Goal: Use online tool/utility: Utilize a website feature to perform a specific function

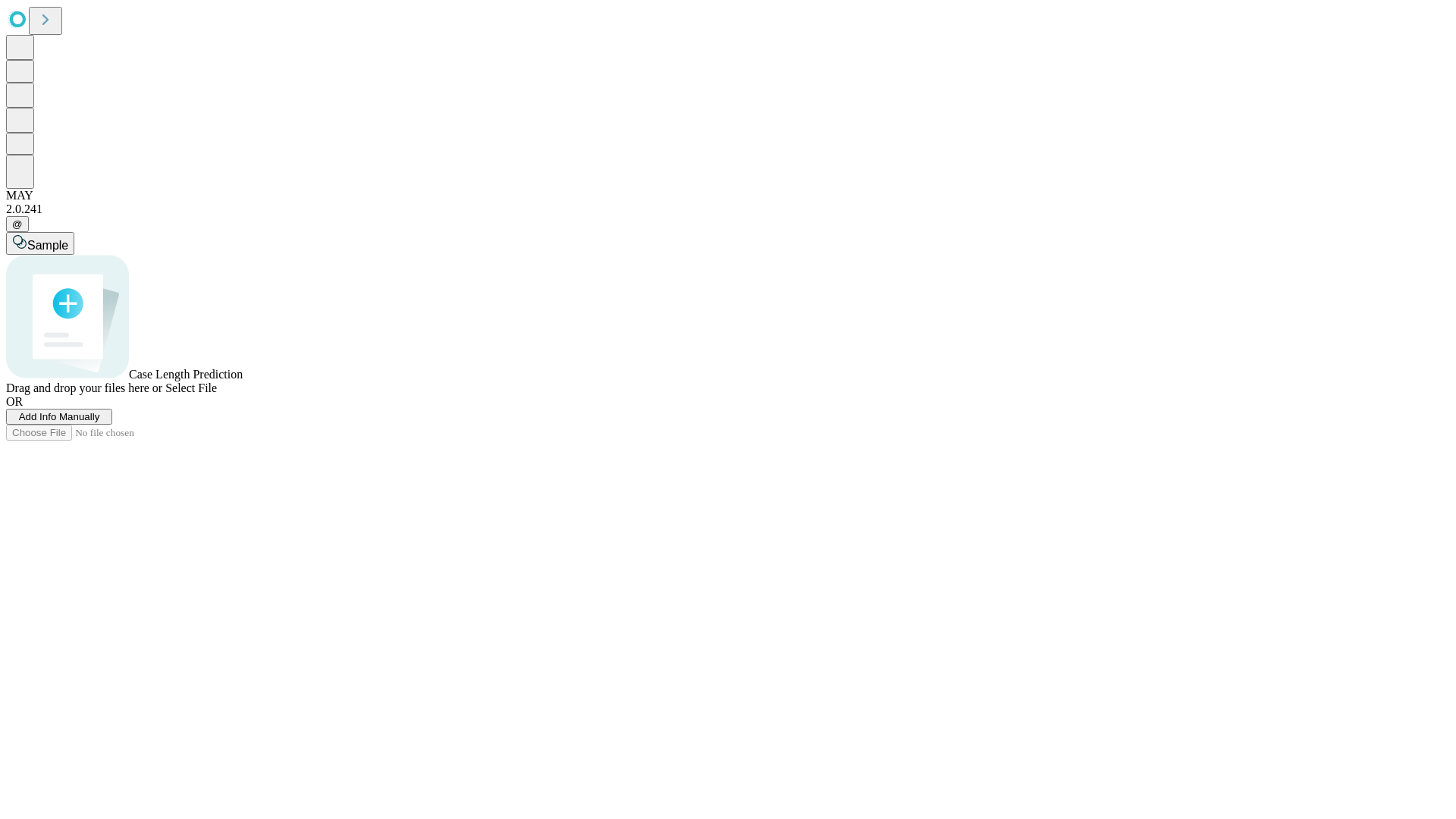
click at [100, 423] on span "Add Info Manually" at bounding box center [59, 416] width 81 height 11
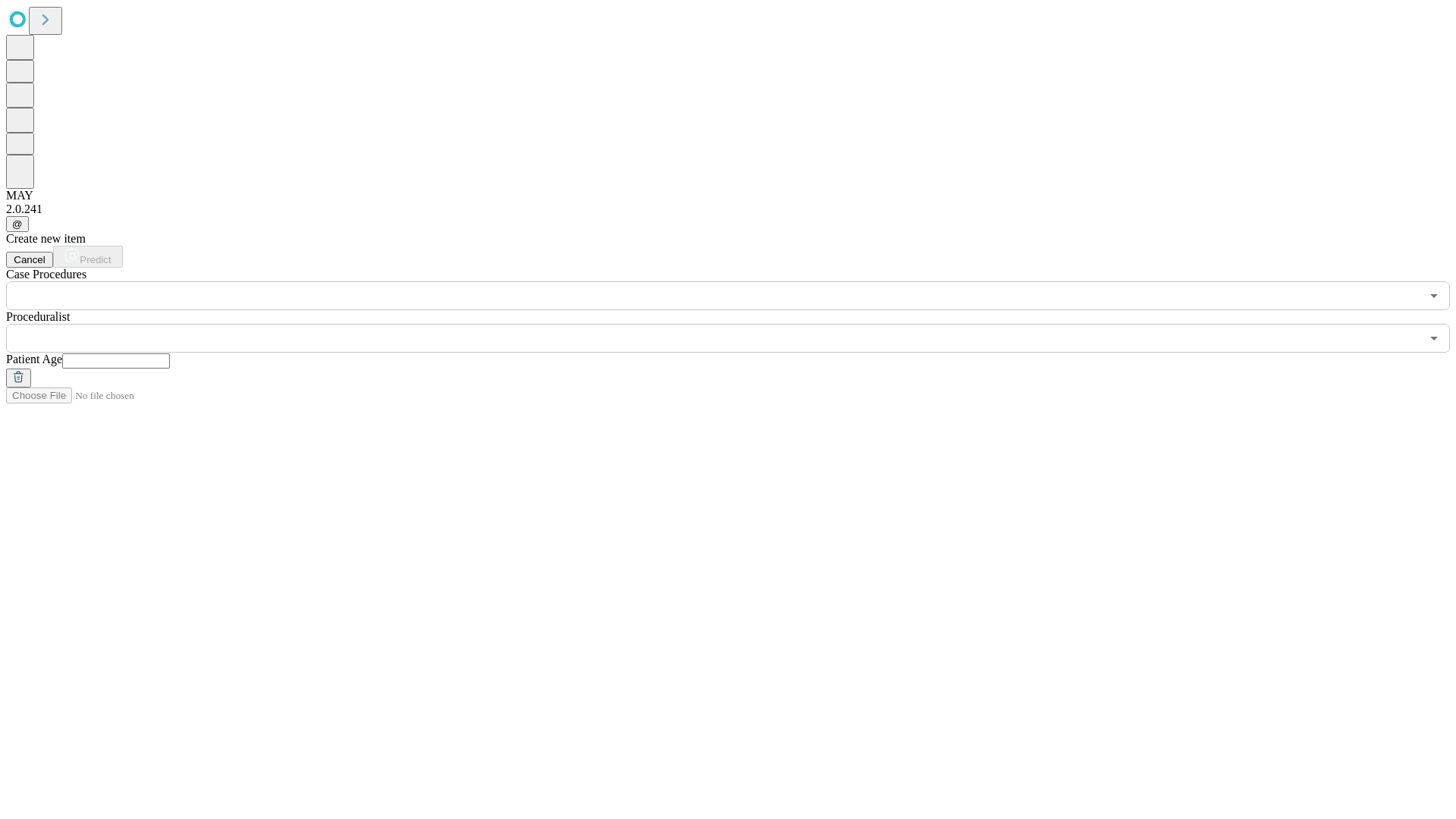
click at [170, 354] on input "text" at bounding box center [116, 361] width 107 height 15
type input "**"
click at [738, 324] on input "text" at bounding box center [713, 338] width 1414 height 29
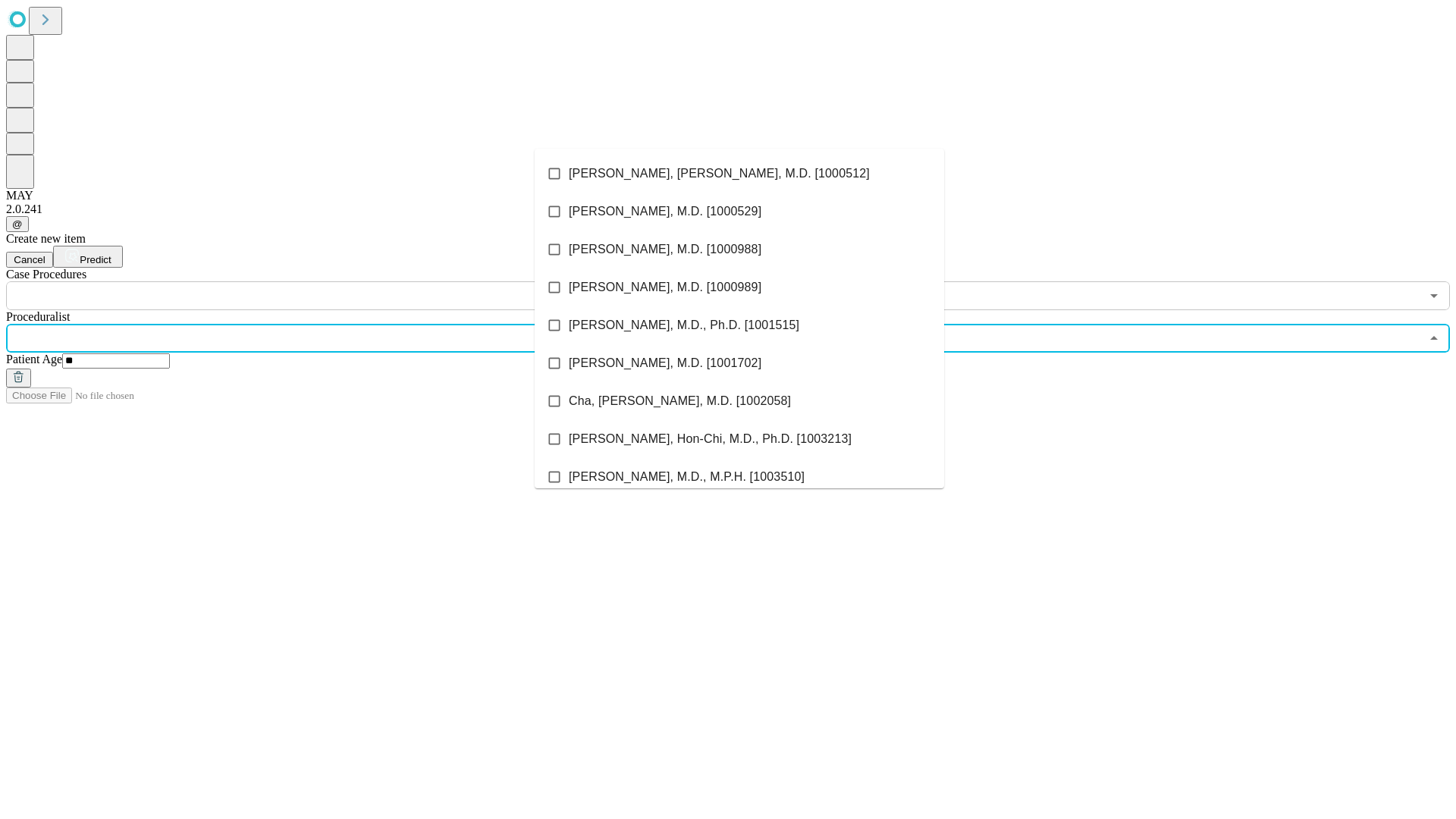
click at [739, 174] on li "[PERSON_NAME], [PERSON_NAME], M.D. [1000512]" at bounding box center [739, 173] width 410 height 38
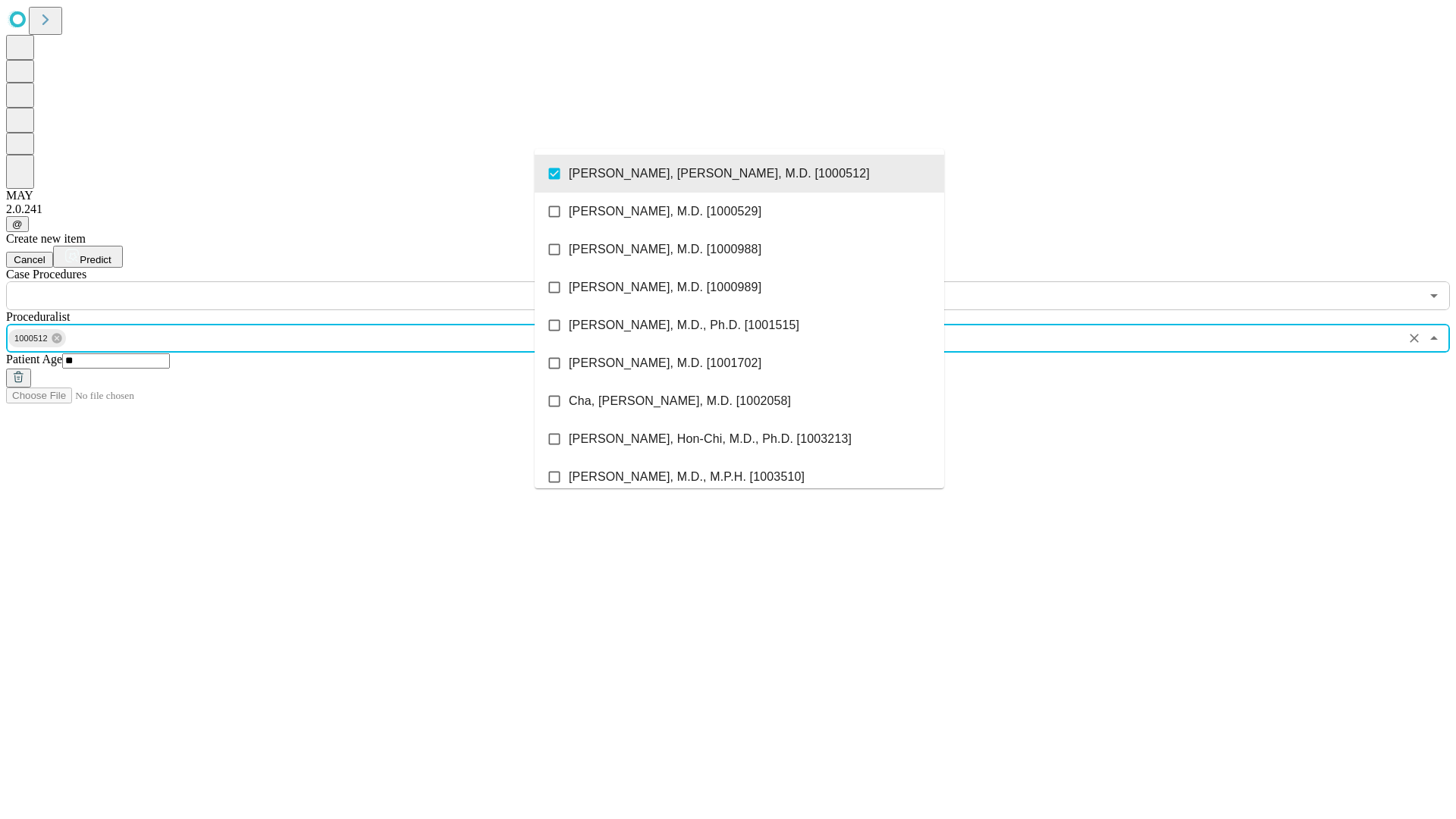
click at [318, 281] on input "text" at bounding box center [713, 295] width 1414 height 29
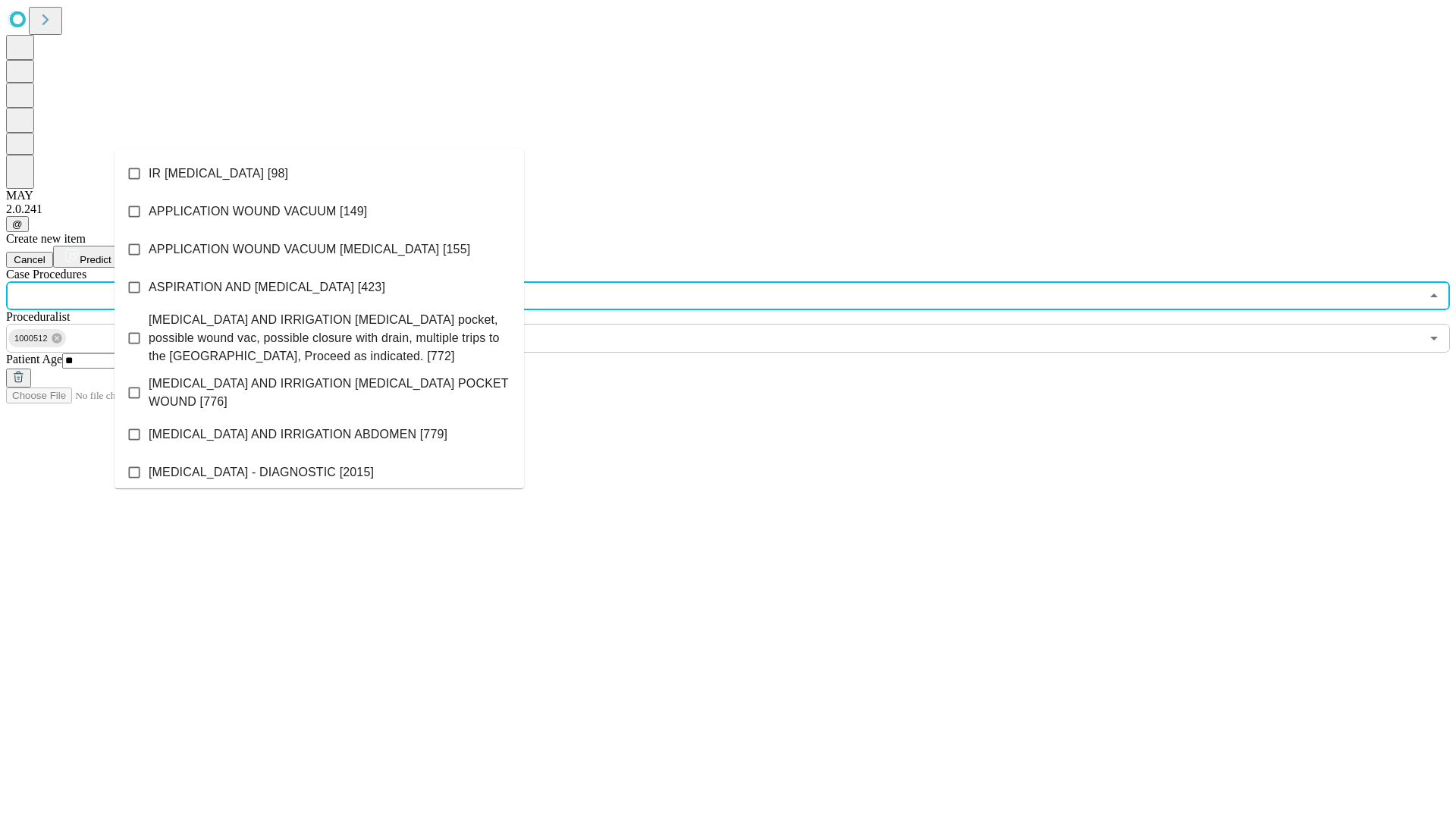
click at [319, 174] on li "IR [MEDICAL_DATA] [98]" at bounding box center [319, 173] width 410 height 38
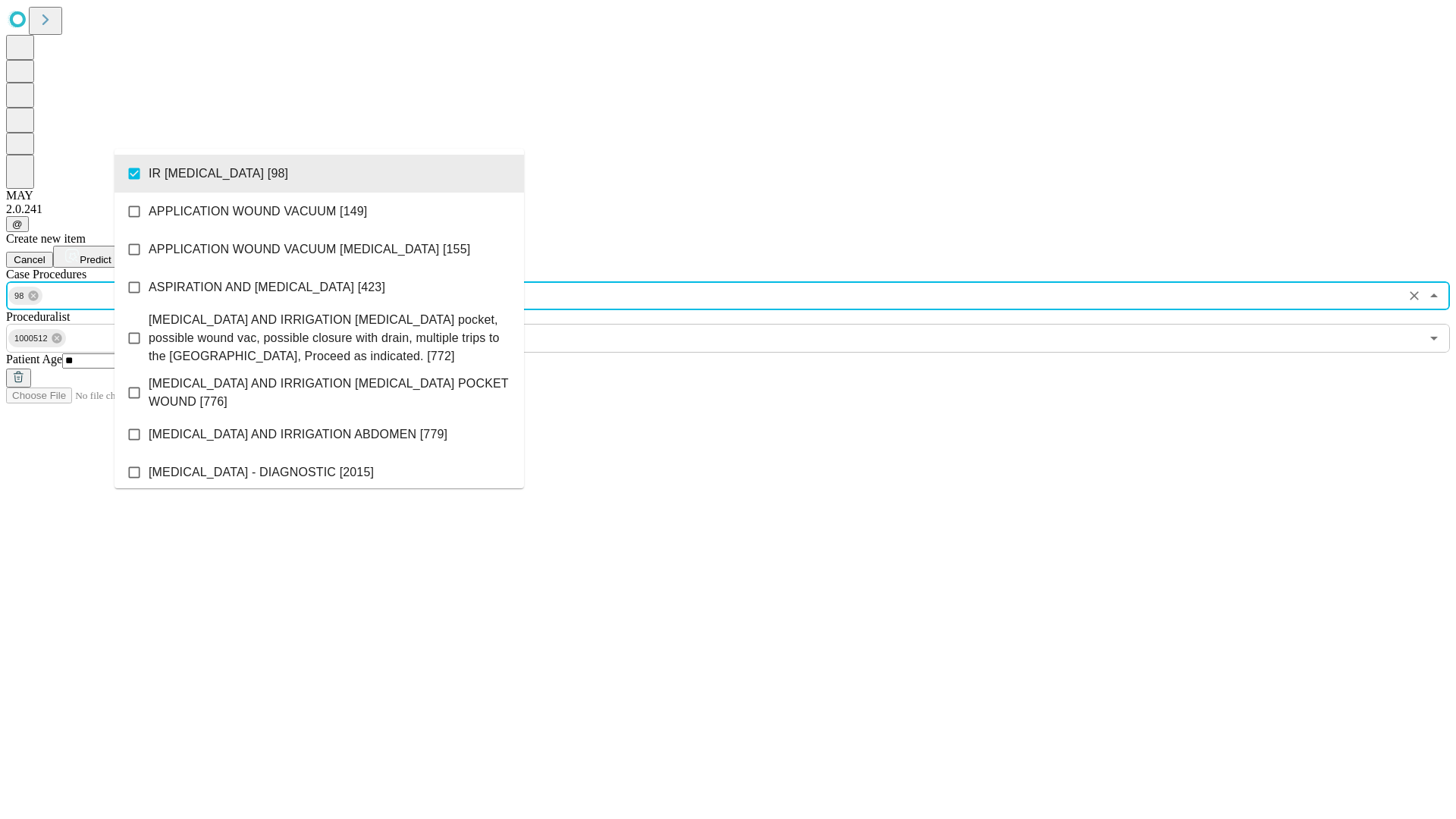
click at [111, 254] on span "Predict" at bounding box center [95, 260] width 31 height 11
